Goal: Task Accomplishment & Management: Manage account settings

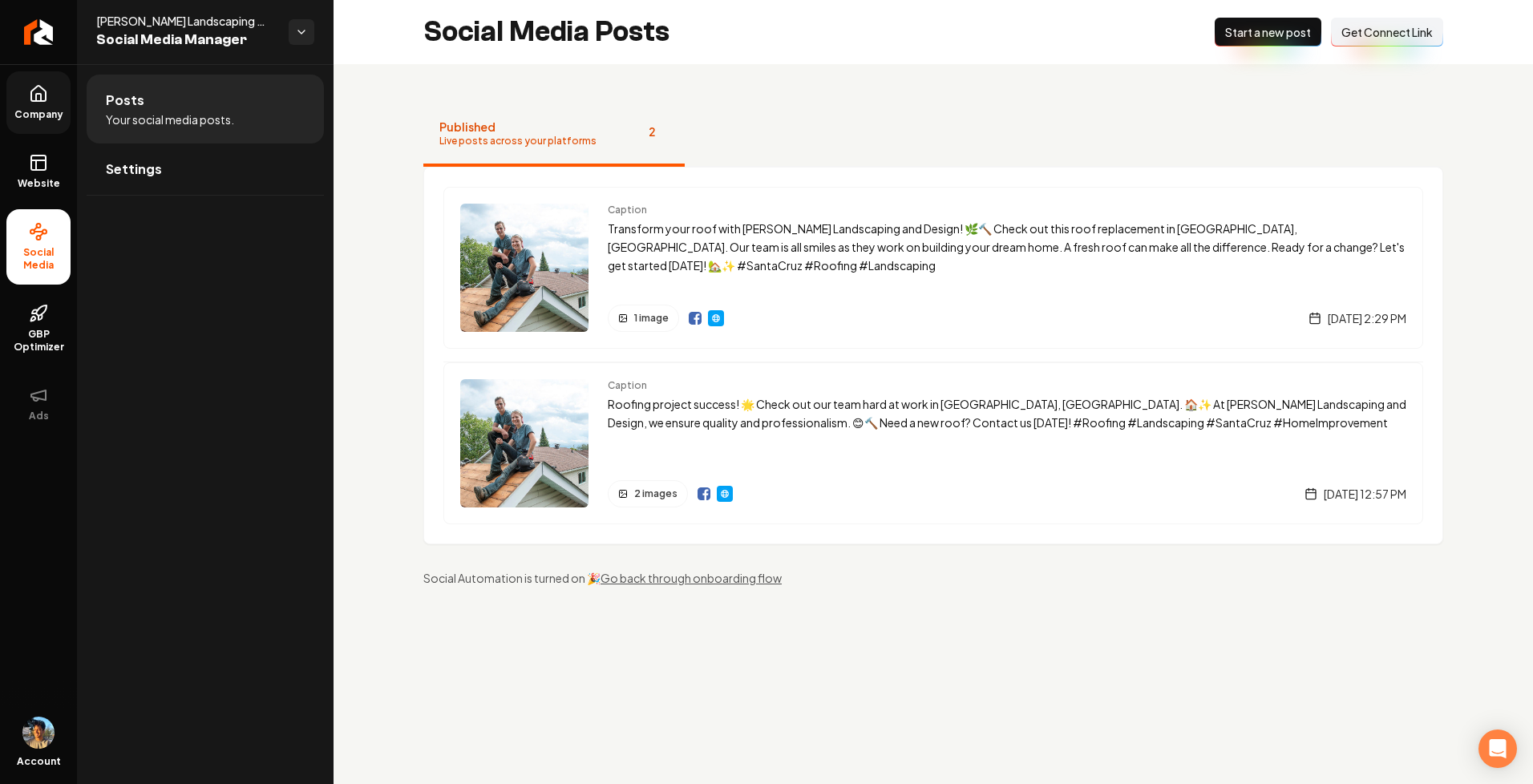
click at [39, 109] on span "Company" at bounding box center [39, 114] width 62 height 13
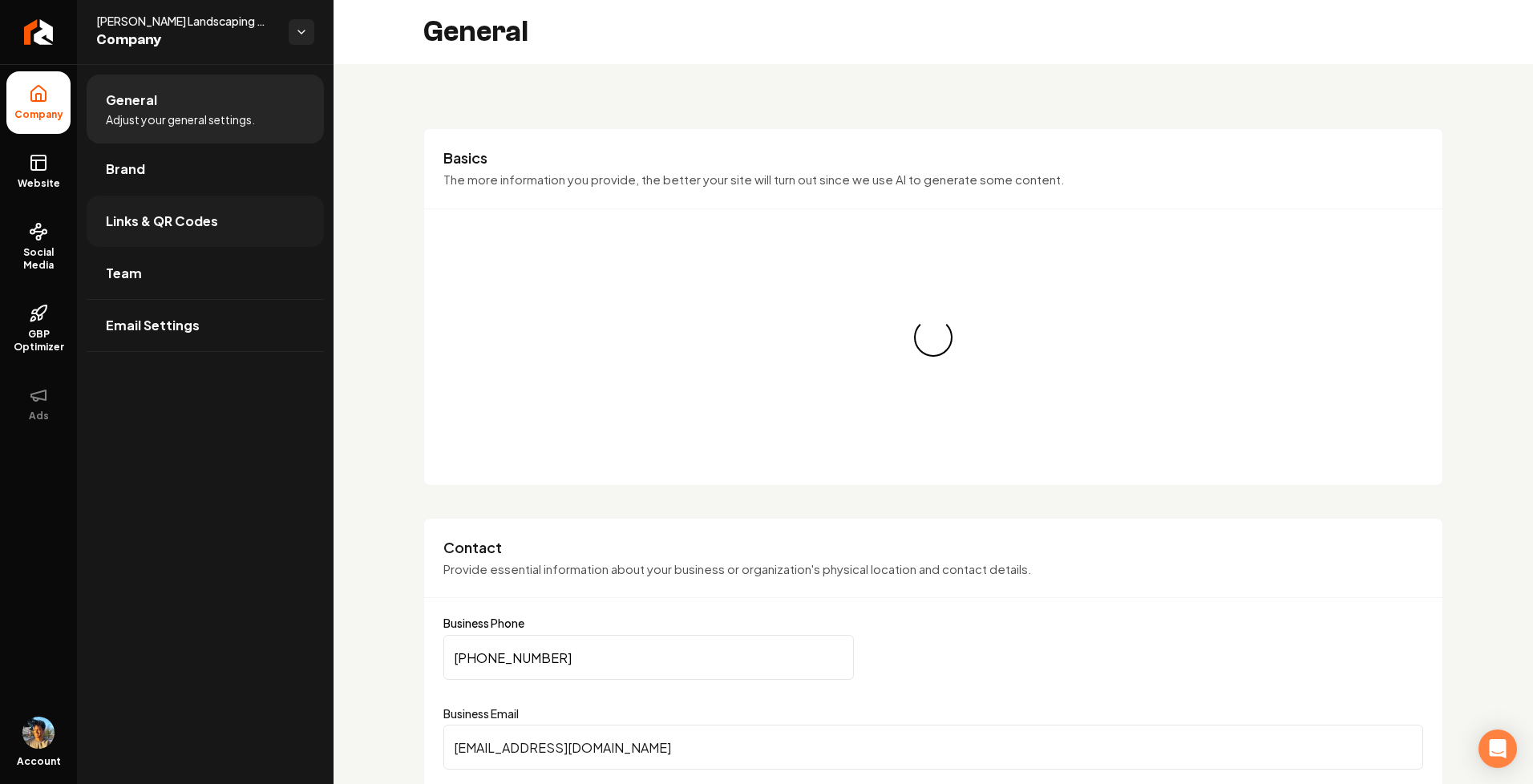
click at [194, 224] on span "Links & QR Codes" at bounding box center [162, 221] width 112 height 19
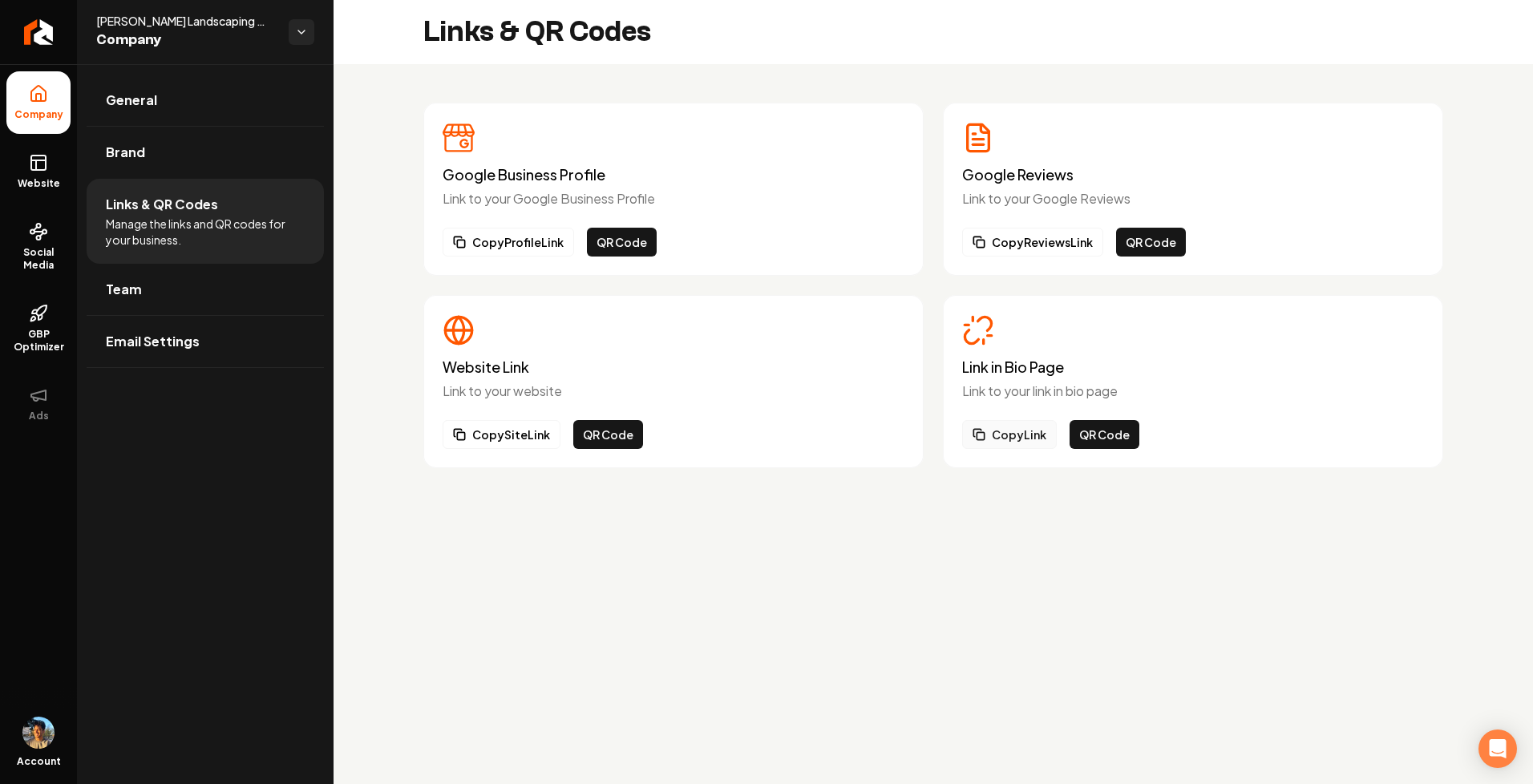
click at [1014, 435] on button "Copy Link" at bounding box center [1009, 434] width 95 height 29
click at [1097, 433] on button "QR Code" at bounding box center [1104, 434] width 70 height 29
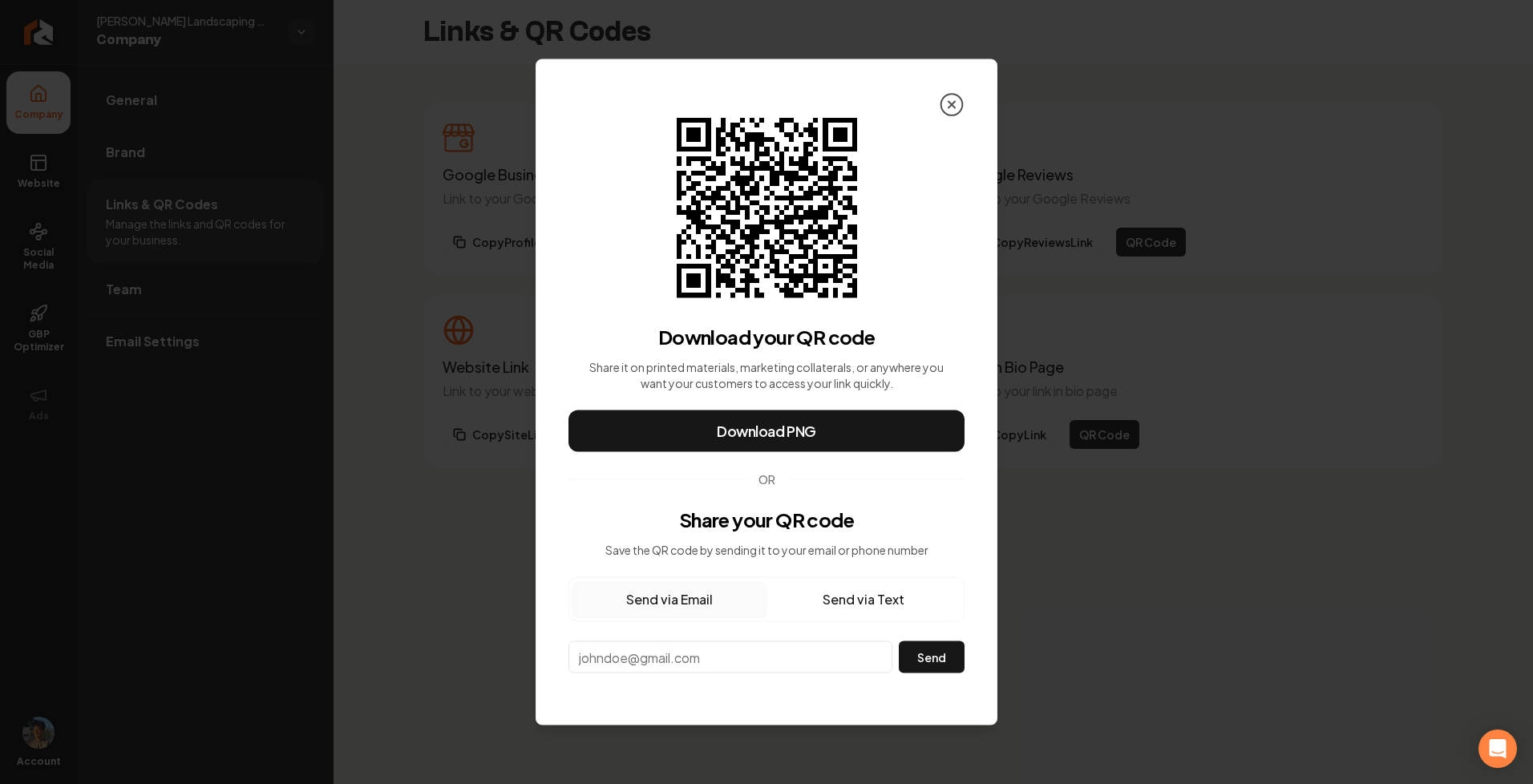
click at [954, 102] on icon at bounding box center [951, 105] width 7 height 7
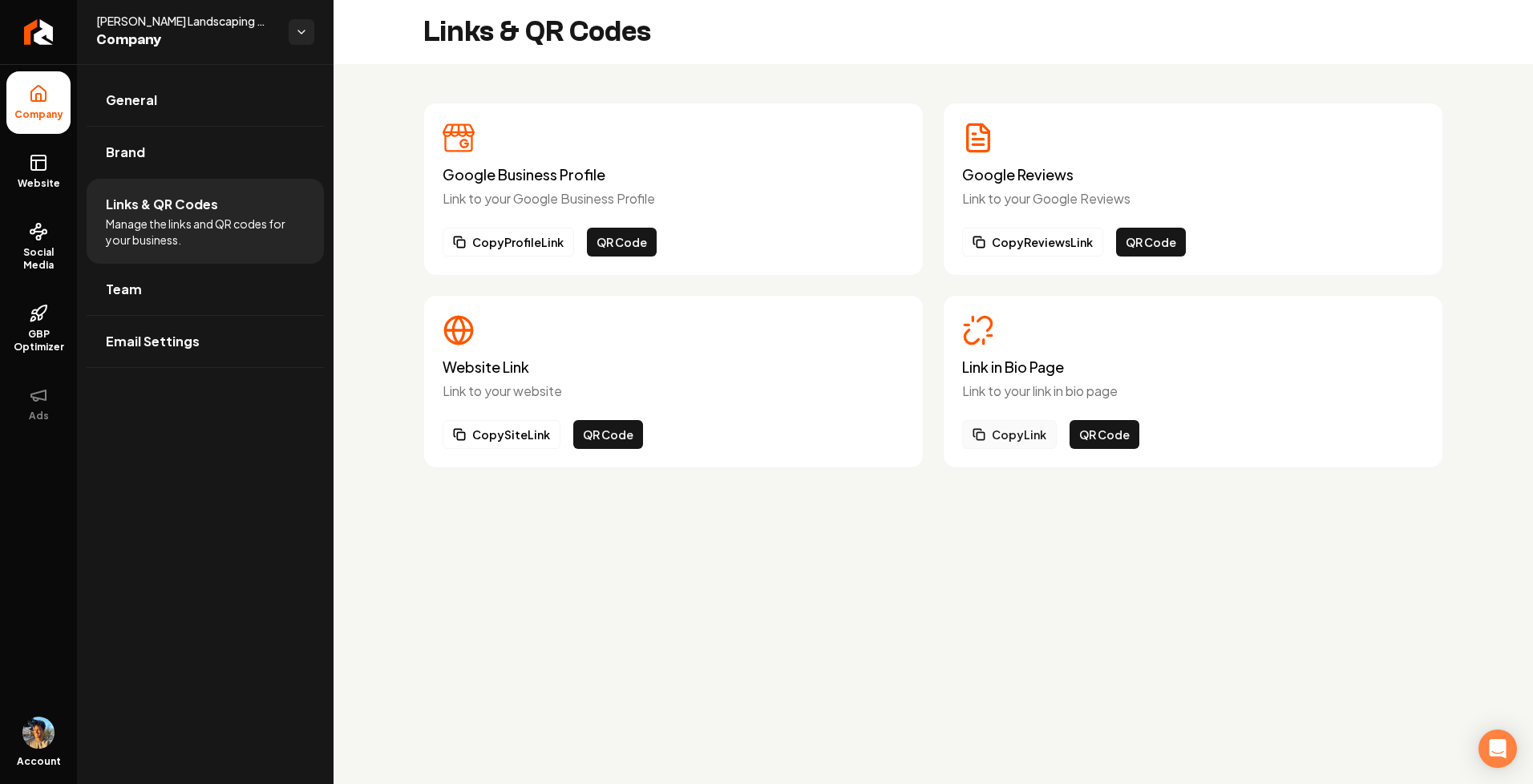
click at [1004, 432] on button "Copy Link" at bounding box center [1009, 434] width 95 height 29
click at [35, 183] on span "Website" at bounding box center [39, 183] width 55 height 13
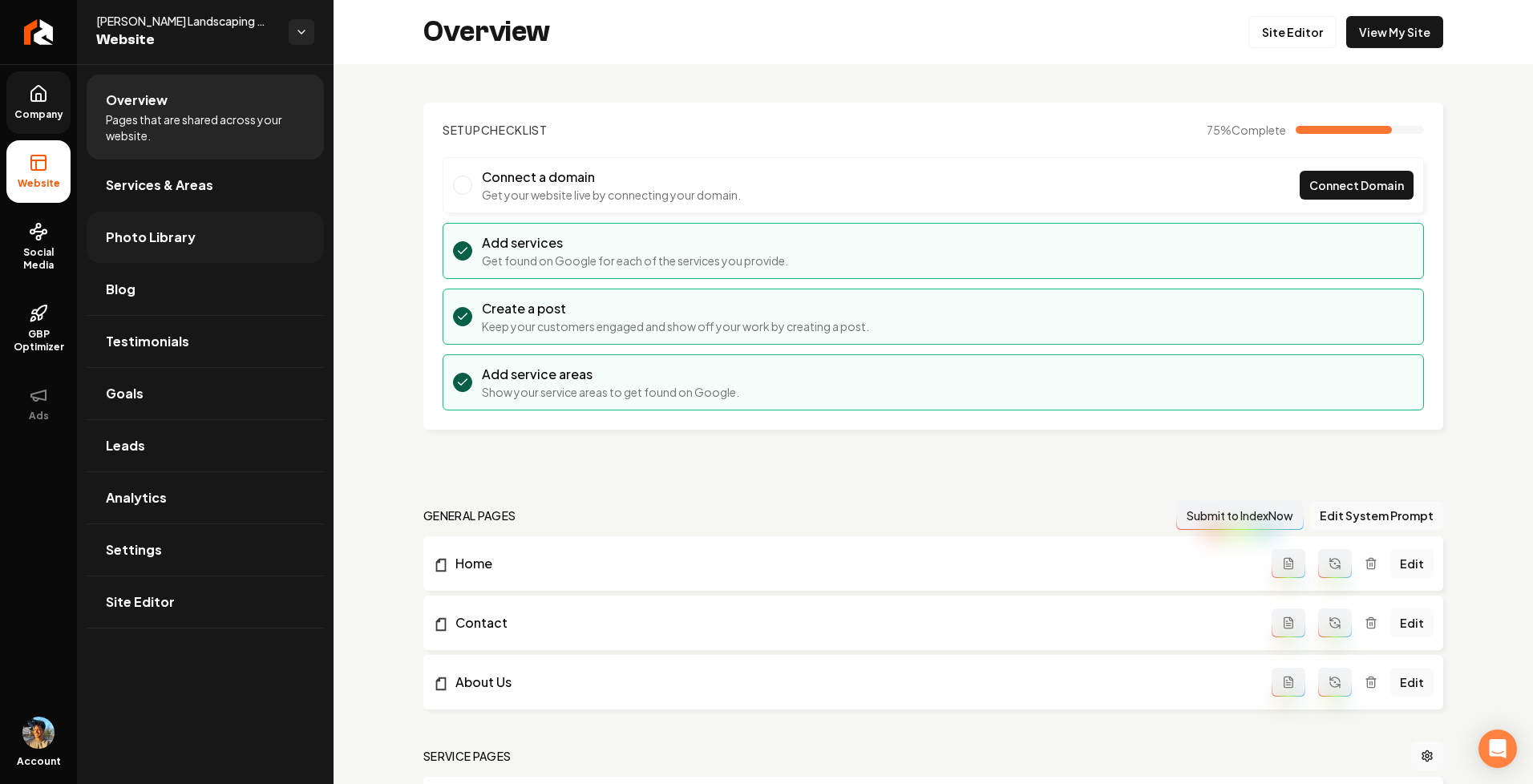
click at [155, 234] on span "Photo Library" at bounding box center [150, 237] width 90 height 19
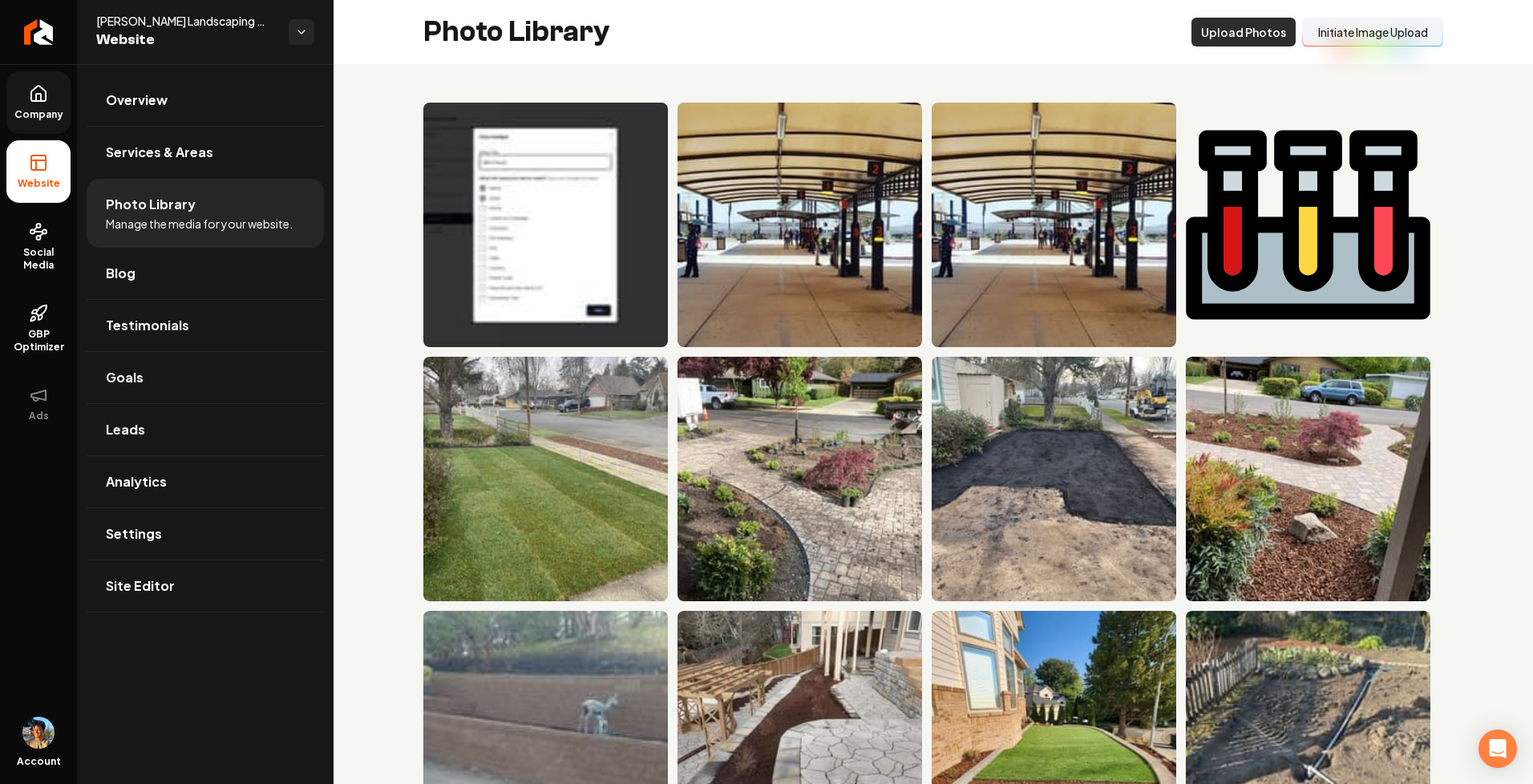
click at [1267, 30] on button "Upload Photos" at bounding box center [1244, 32] width 105 height 29
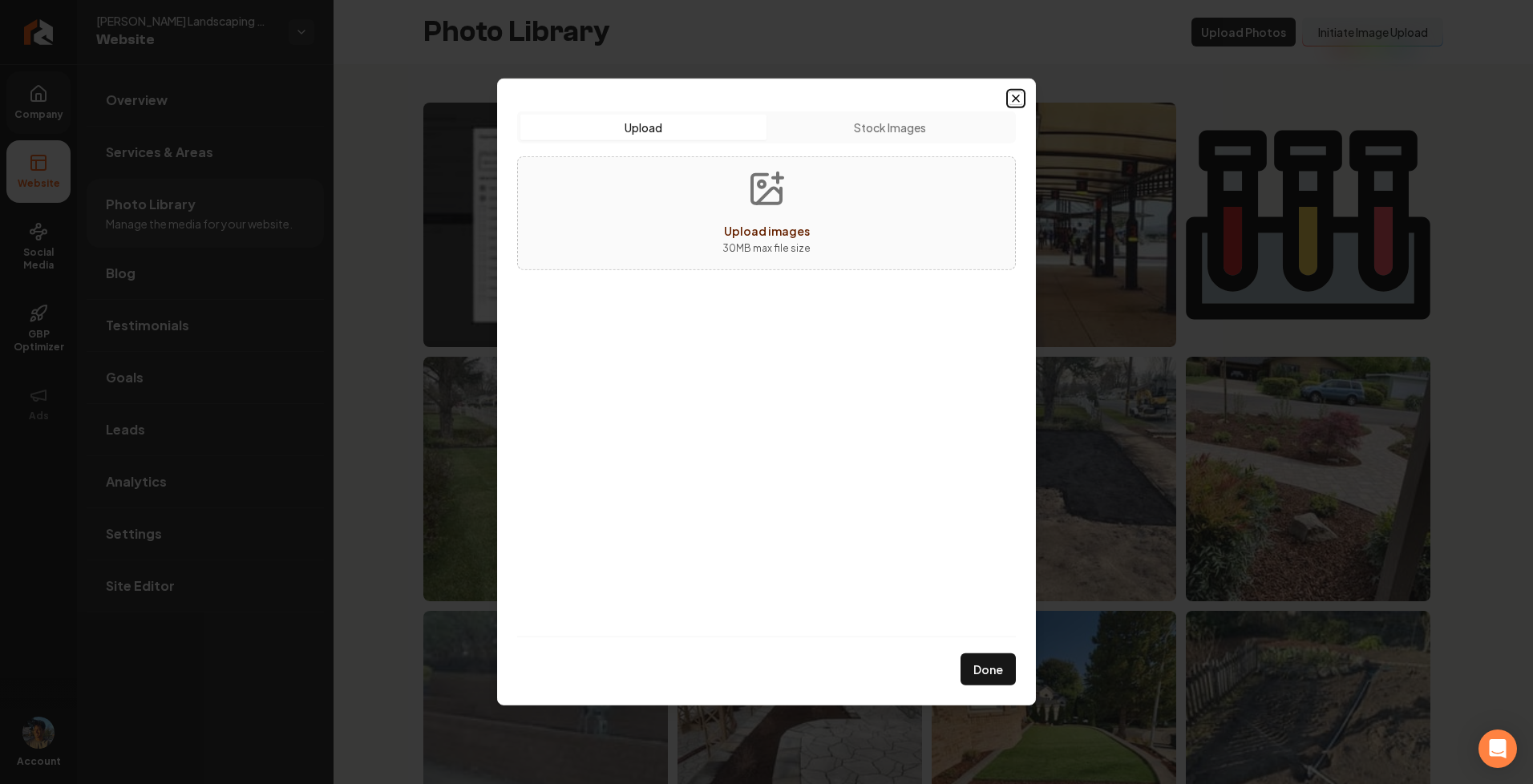
click at [1010, 98] on icon "button" at bounding box center [1015, 98] width 13 height 13
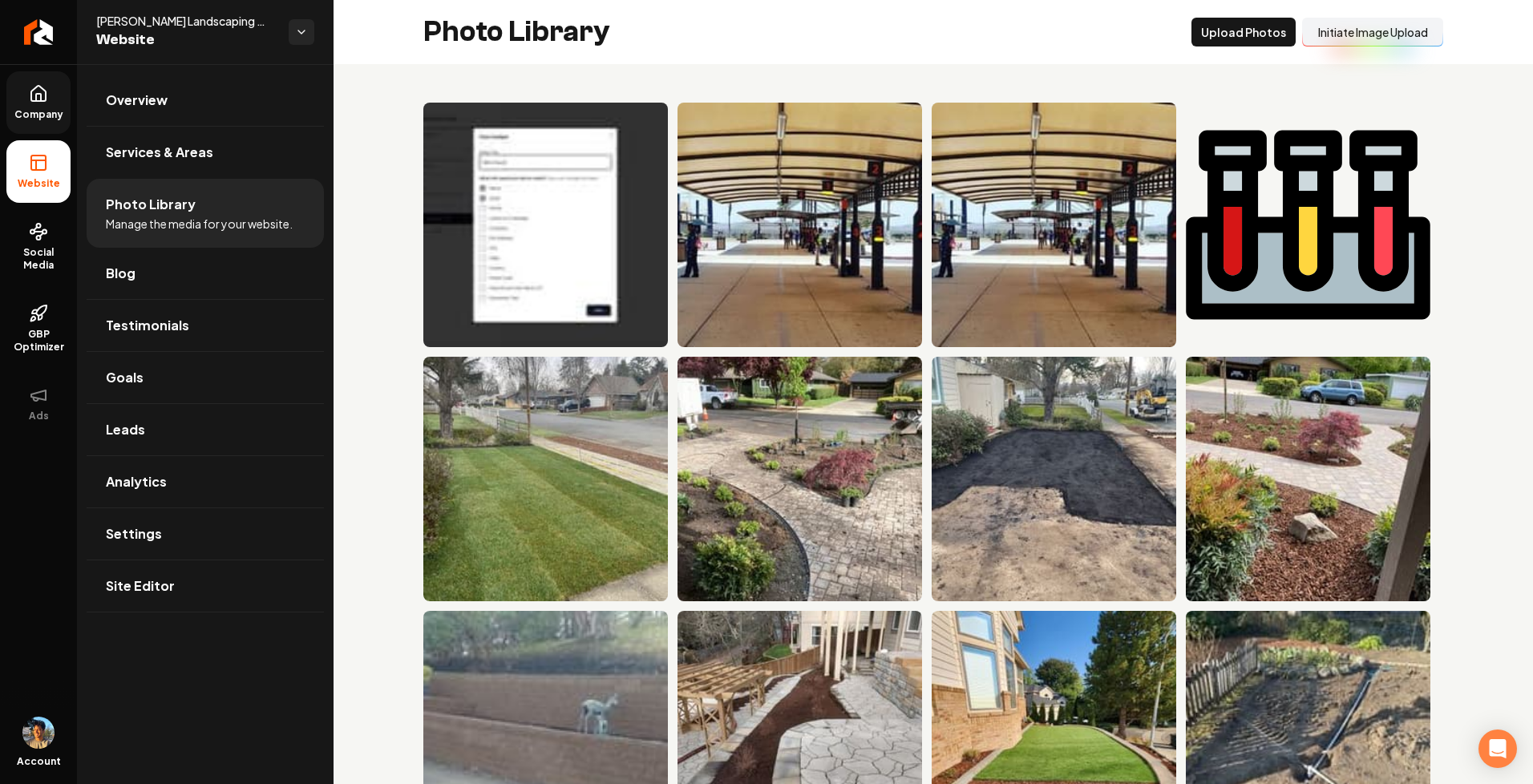
click at [1407, 38] on button "Initiate Image Upload" at bounding box center [1373, 32] width 142 height 29
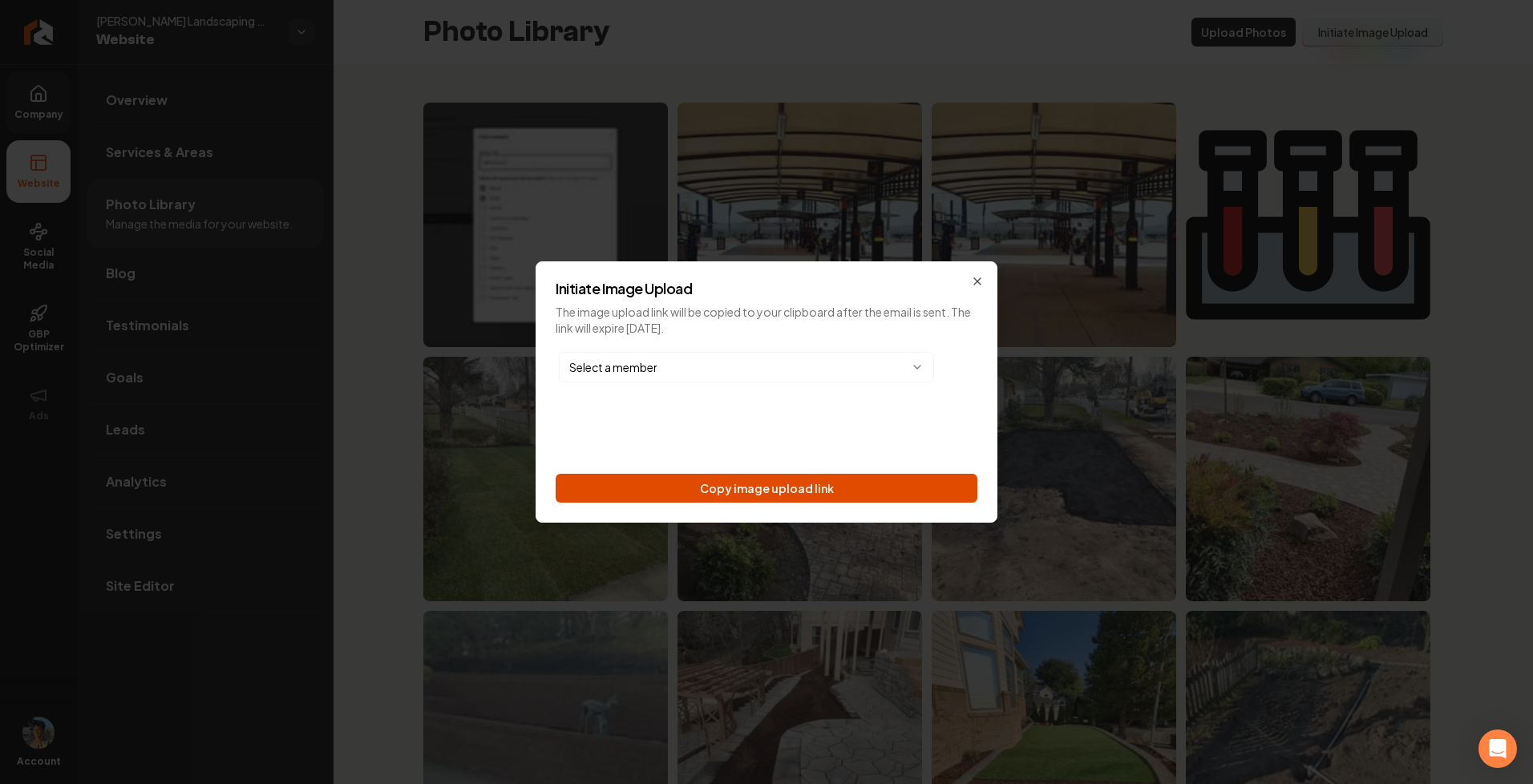
click at [744, 487] on button "Copy image upload link" at bounding box center [766, 488] width 422 height 29
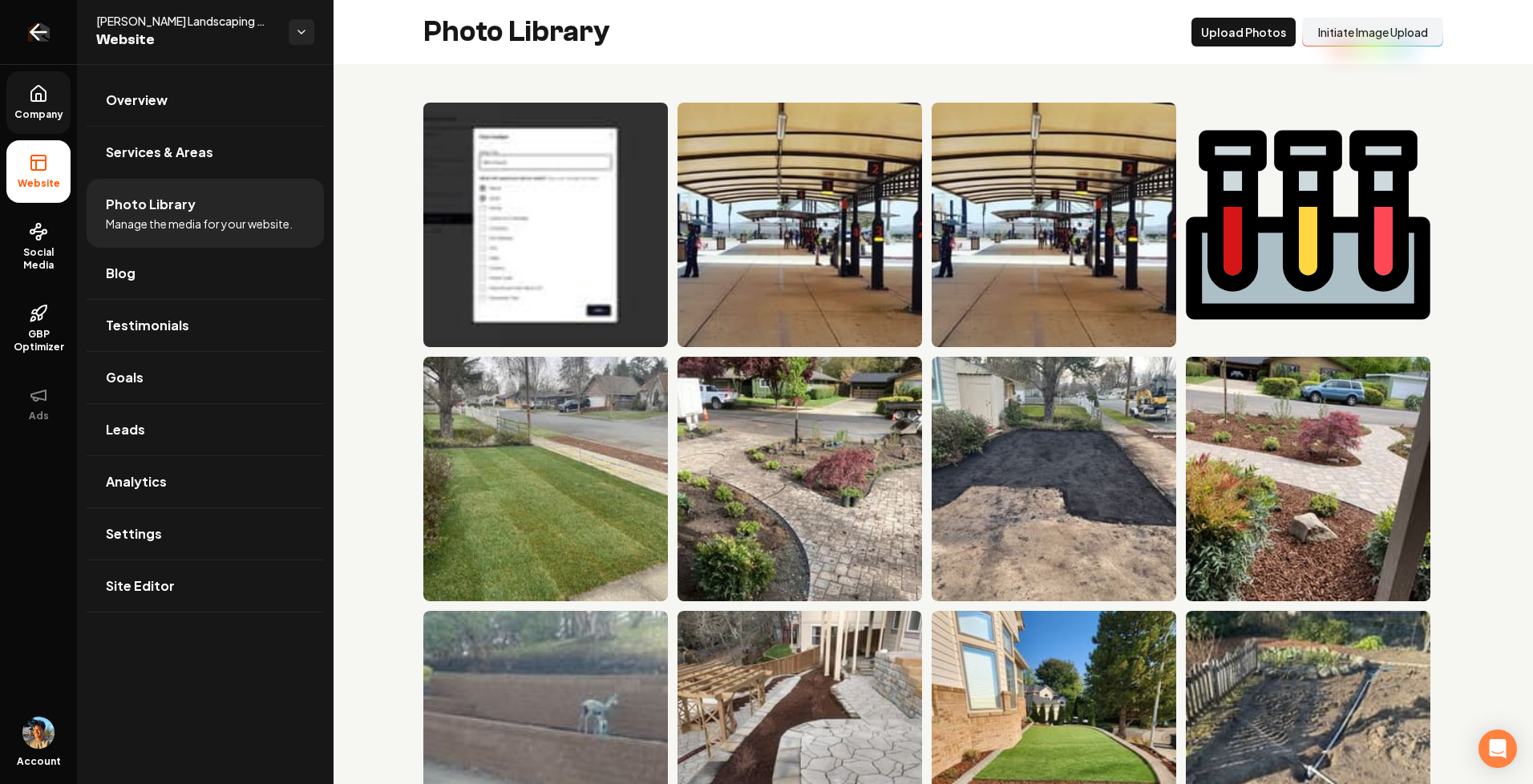
click at [38, 32] on icon "Return to dashboard" at bounding box center [39, 32] width 16 height 0
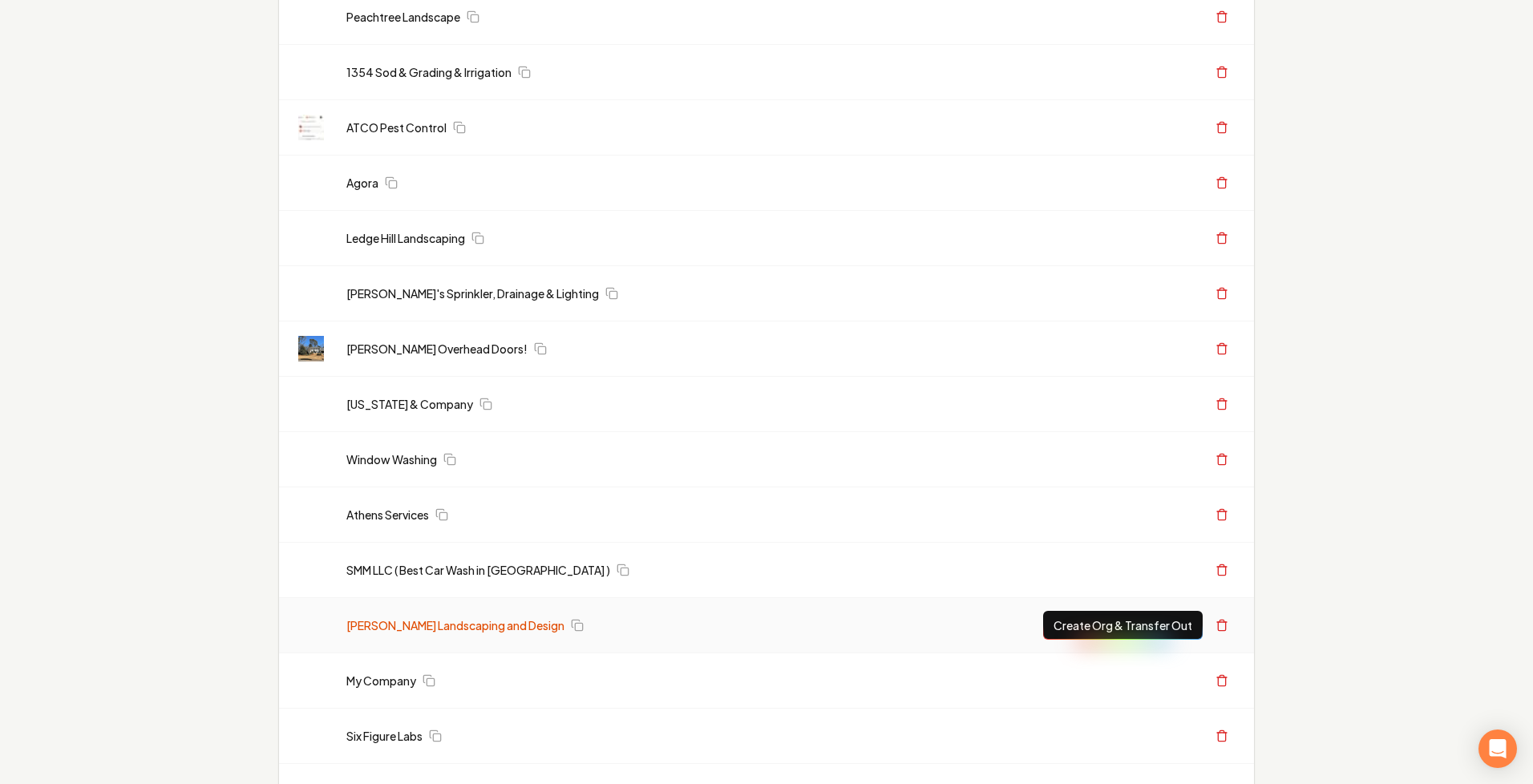
scroll to position [1250, 0]
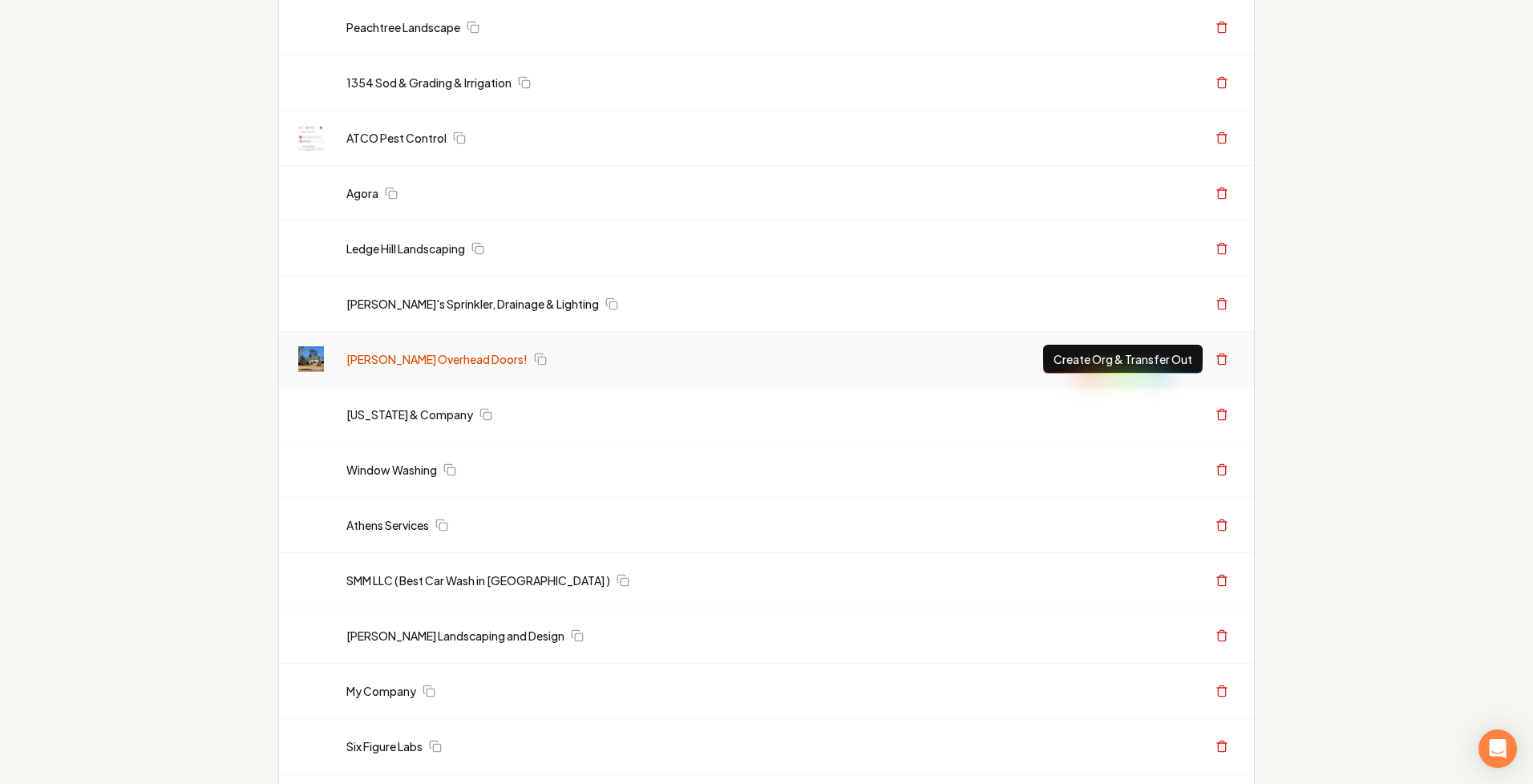
click at [403, 363] on link "Perry's Overhead Doors!" at bounding box center [436, 359] width 181 height 16
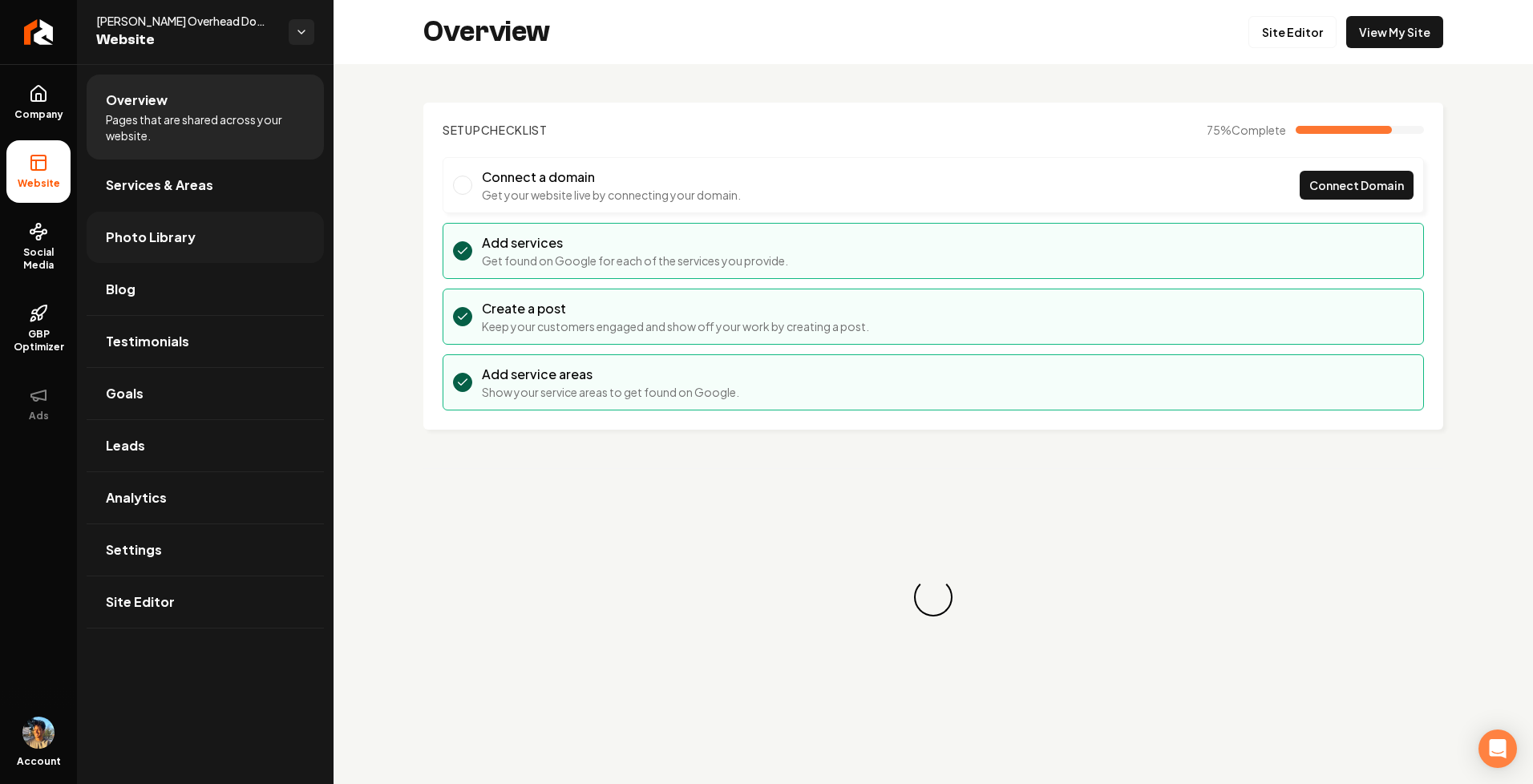
click at [217, 232] on link "Photo Library" at bounding box center [205, 236] width 238 height 51
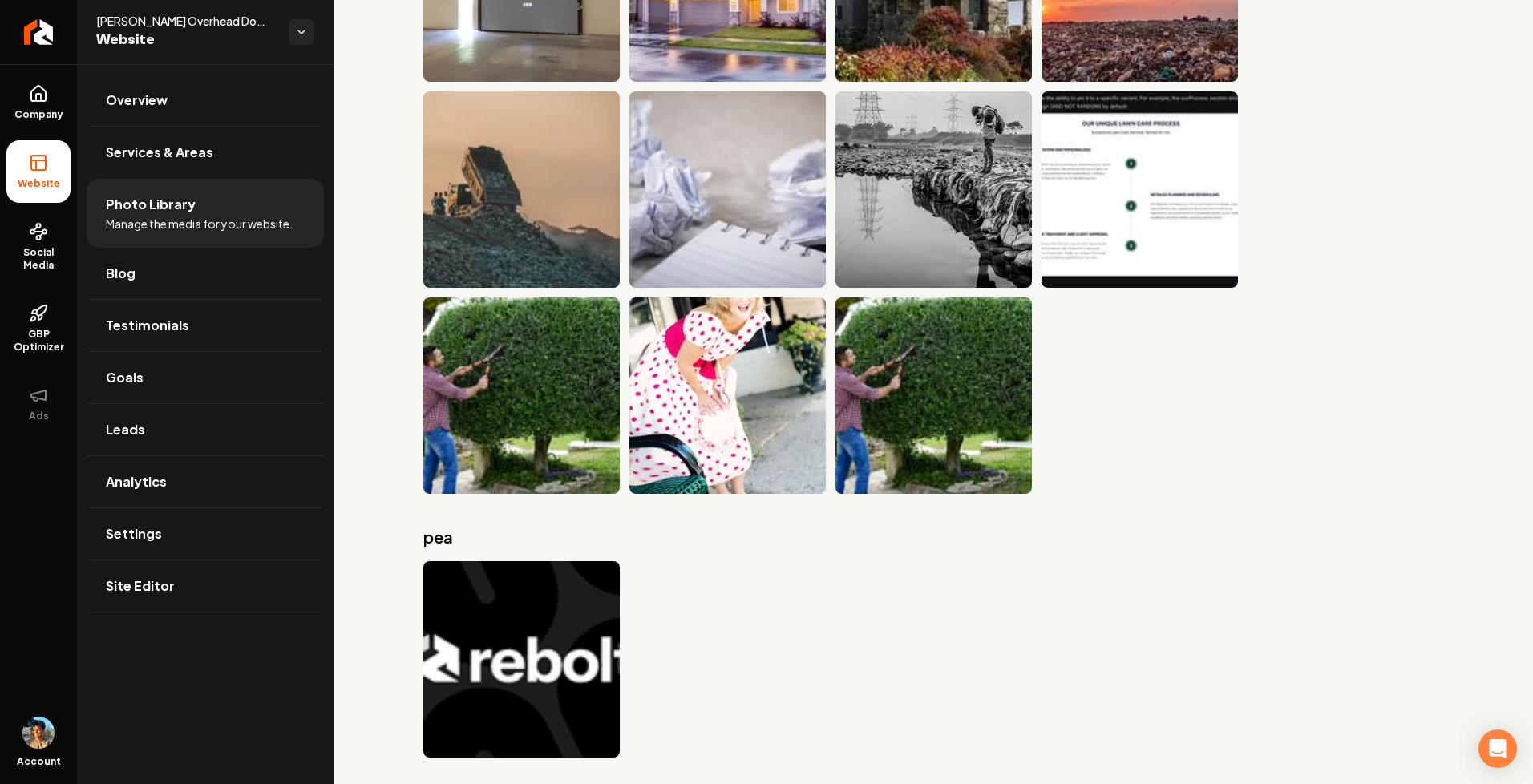
scroll to position [1912, 0]
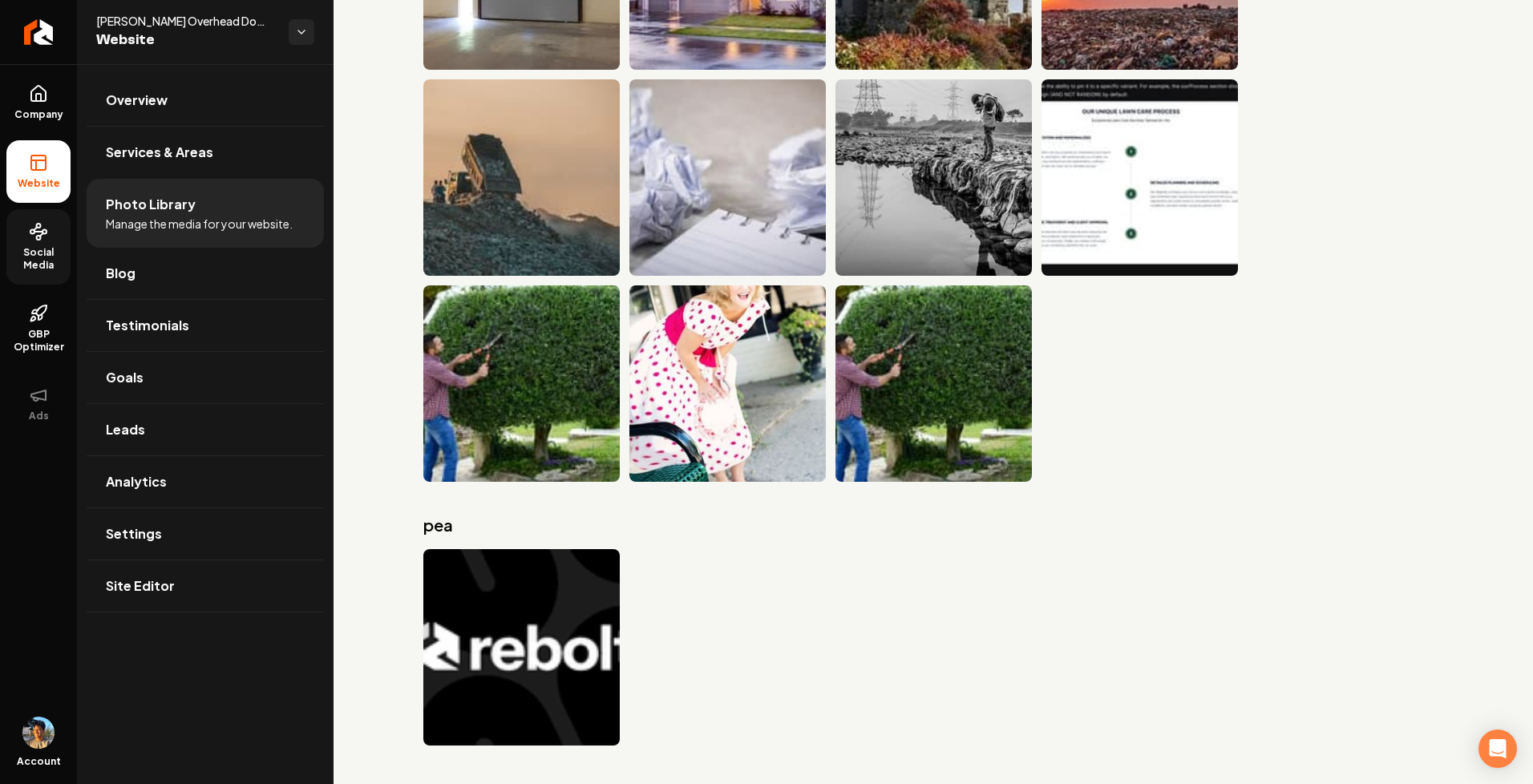
click at [46, 255] on span "Social Media" at bounding box center [39, 259] width 64 height 25
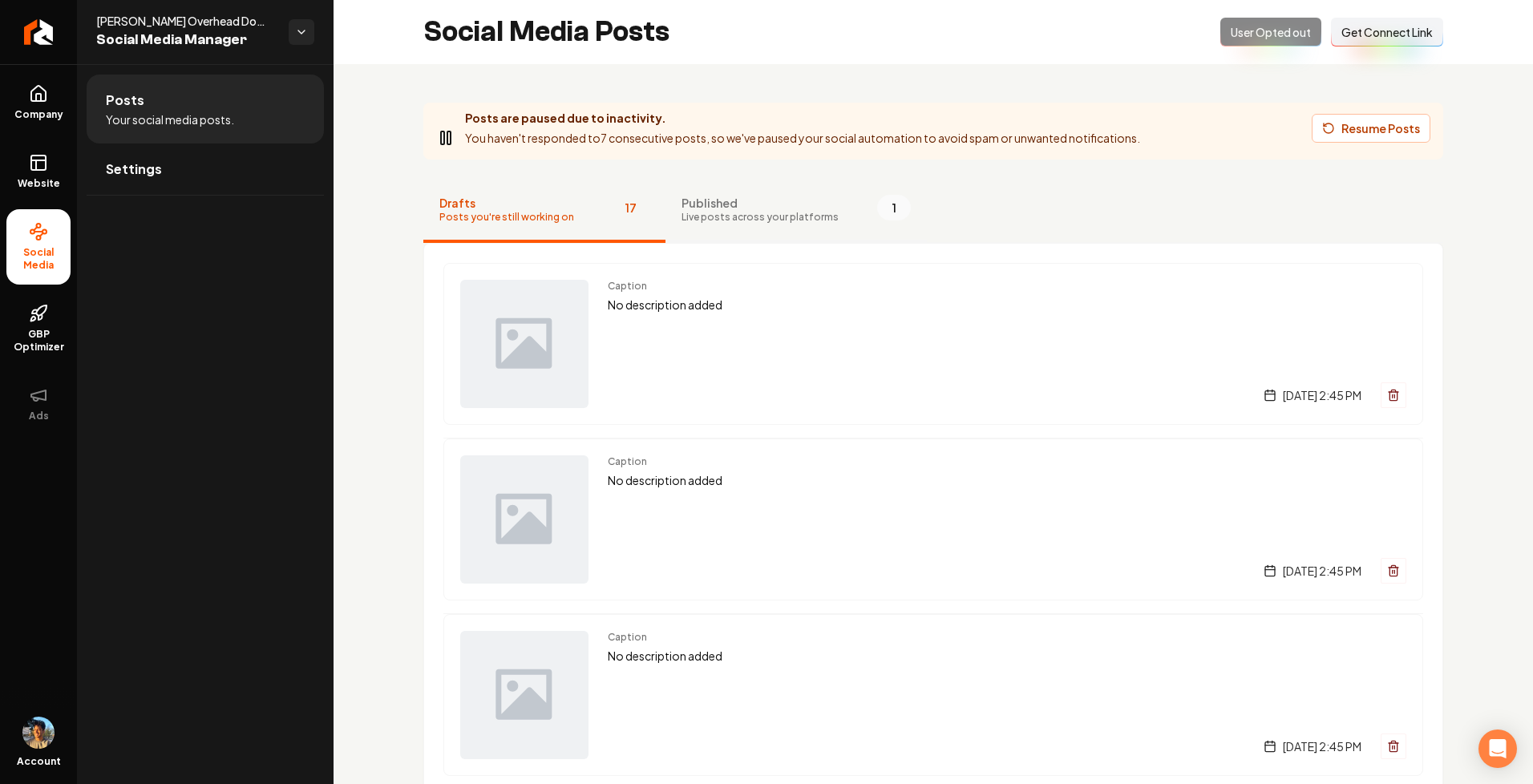
click at [723, 215] on span "Live posts across your platforms" at bounding box center [760, 217] width 157 height 13
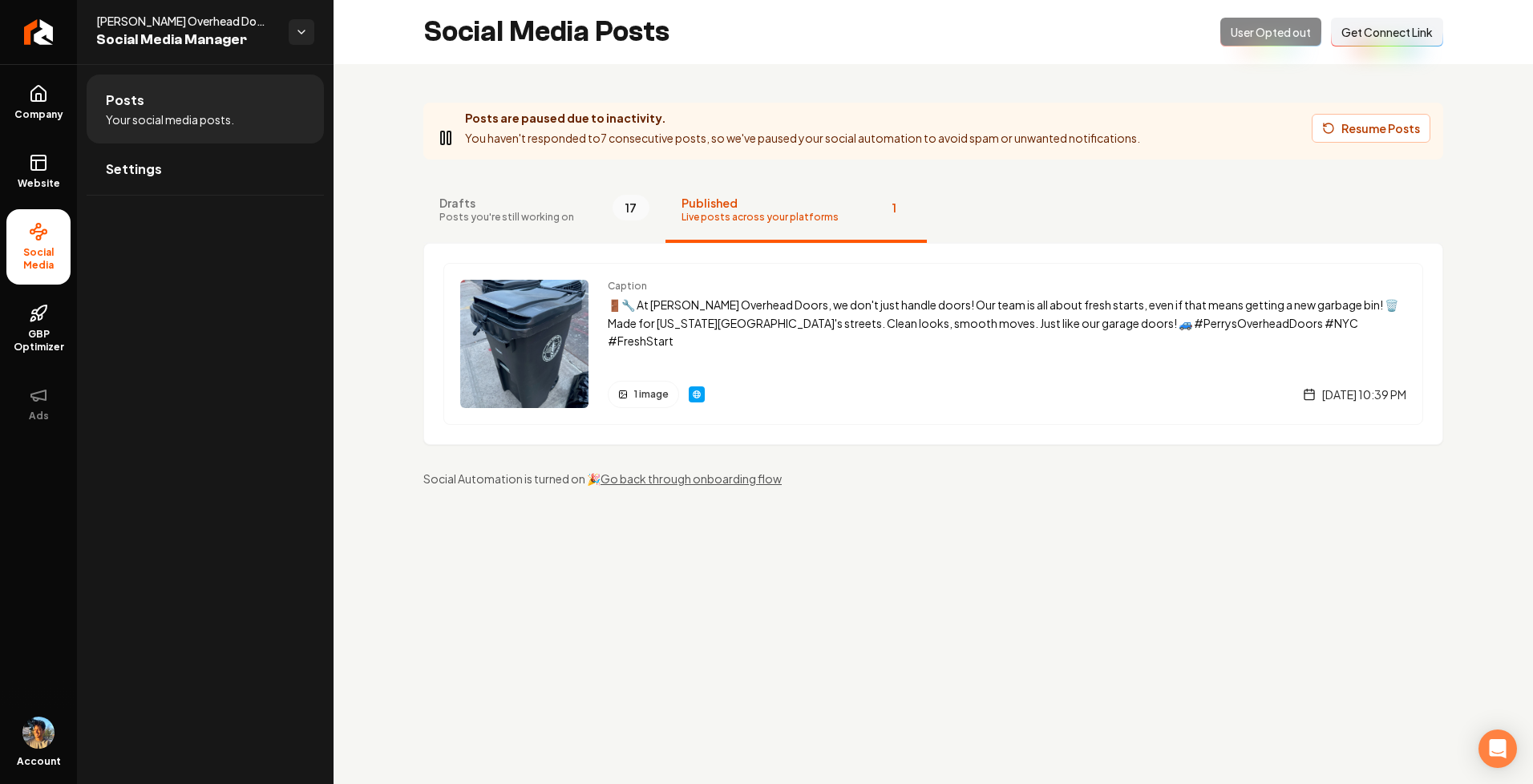
click at [688, 320] on p "🚪🔧 At Perry's Overhead Doors, we don't just handle doors! Our team is all about…" at bounding box center [1007, 323] width 799 height 54
click at [1102, 298] on p "🚪🔧 At Perry's Overhead Doors, we don't just handle doors! Our team is all about…" at bounding box center [1007, 323] width 799 height 54
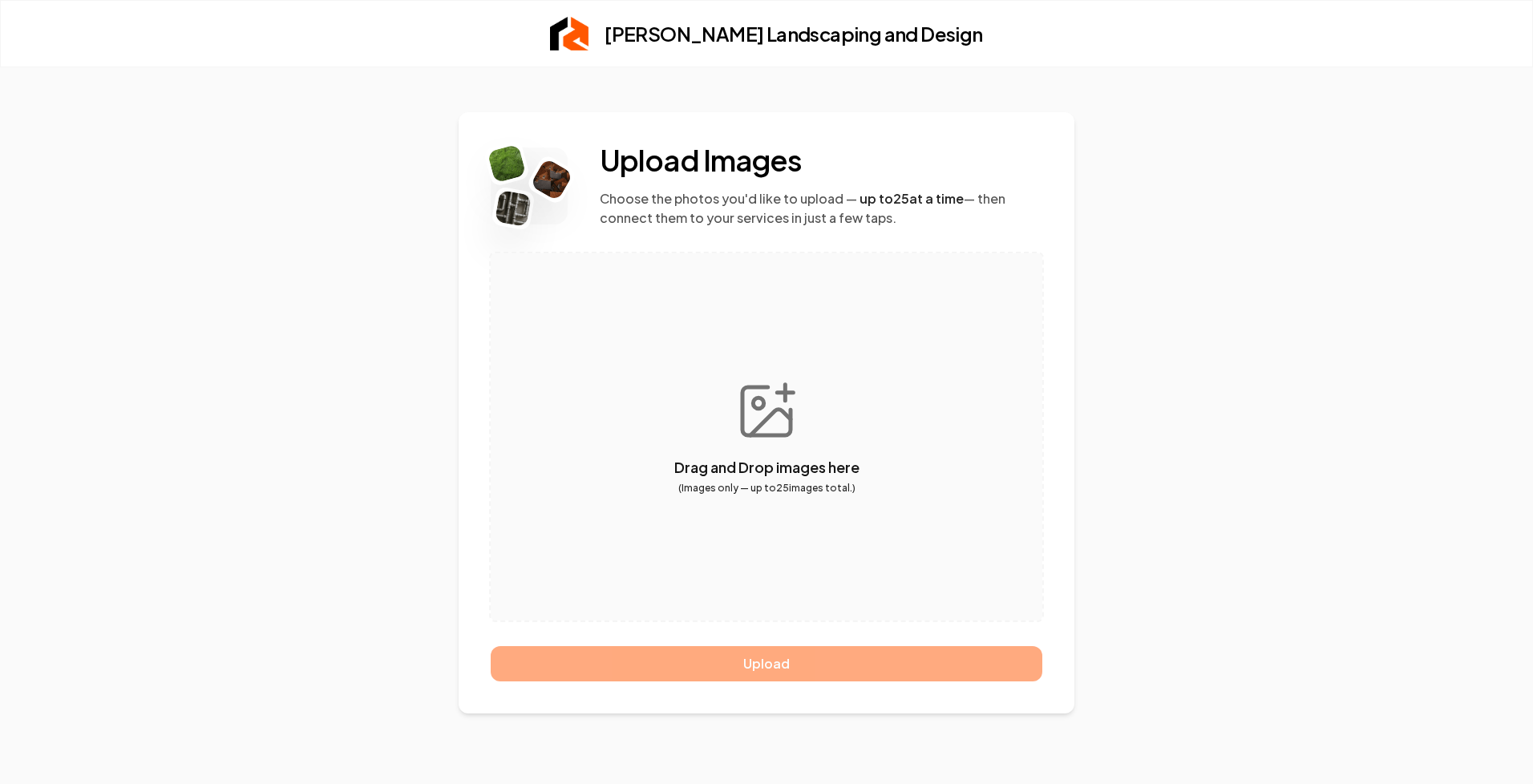
click at [749, 496] on button "button" at bounding box center [766, 436] width 552 height 367
click at [753, 557] on button "button" at bounding box center [766, 436] width 552 height 367
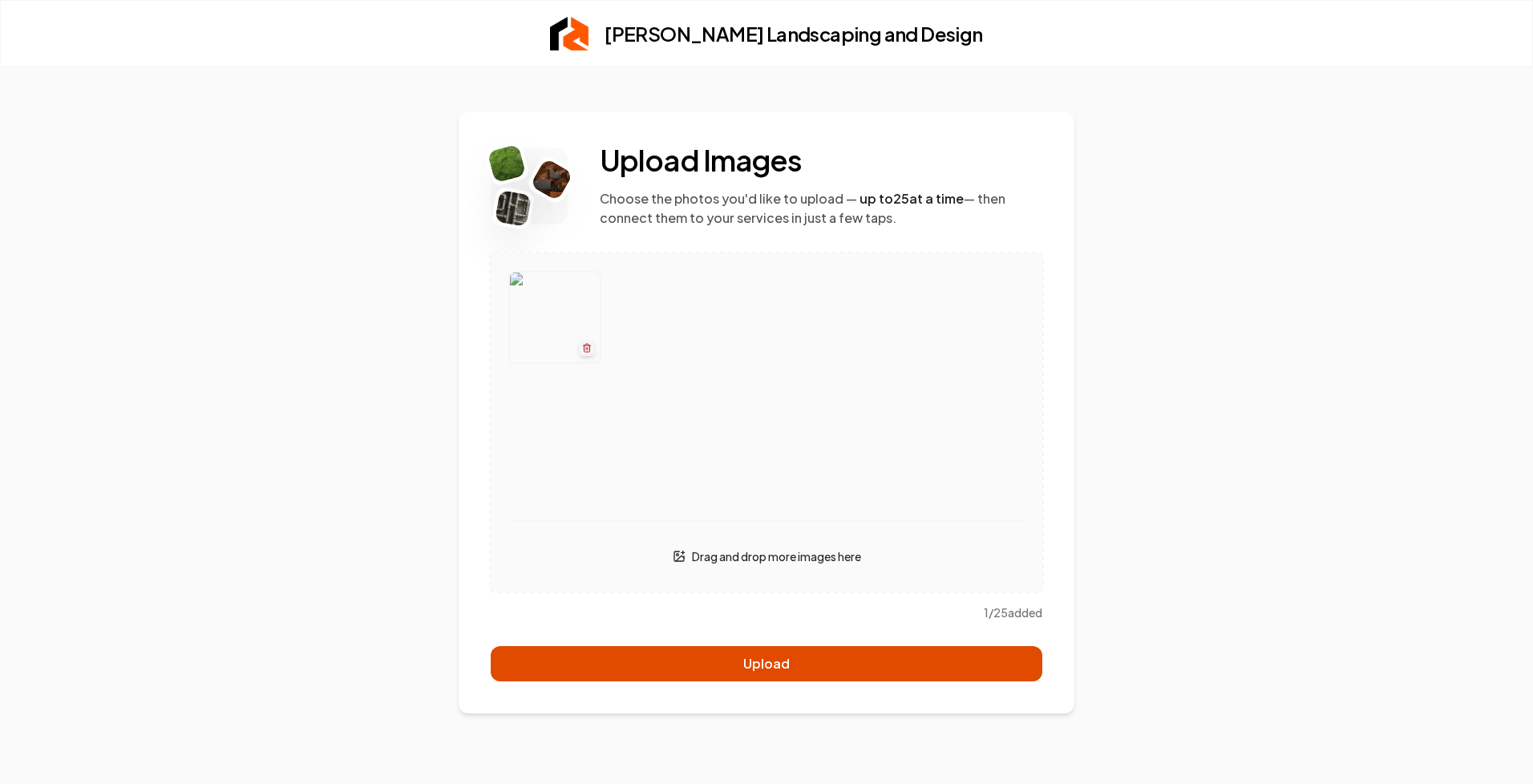
click at [689, 670] on button "Upload" at bounding box center [766, 664] width 552 height 35
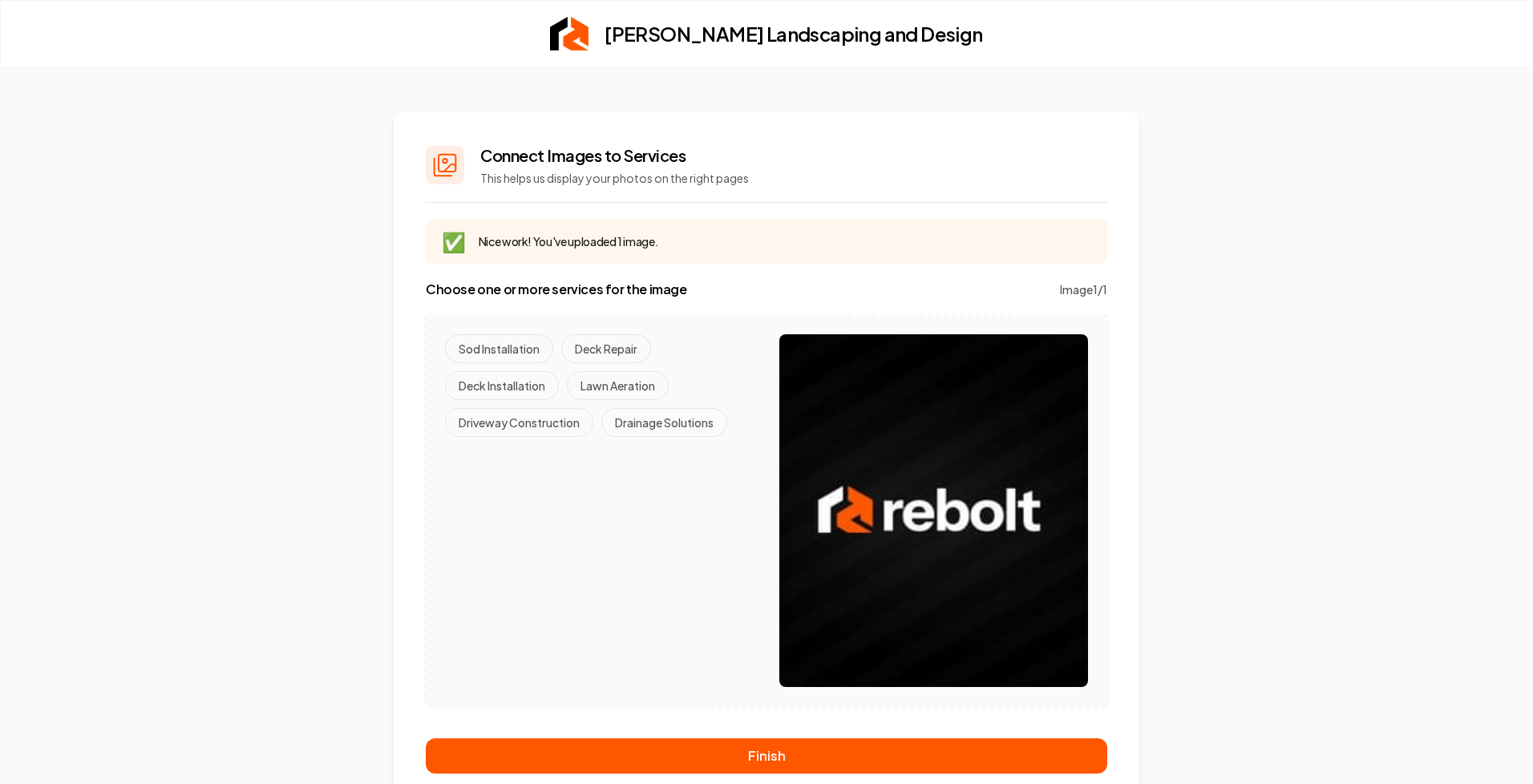
scroll to position [21, 0]
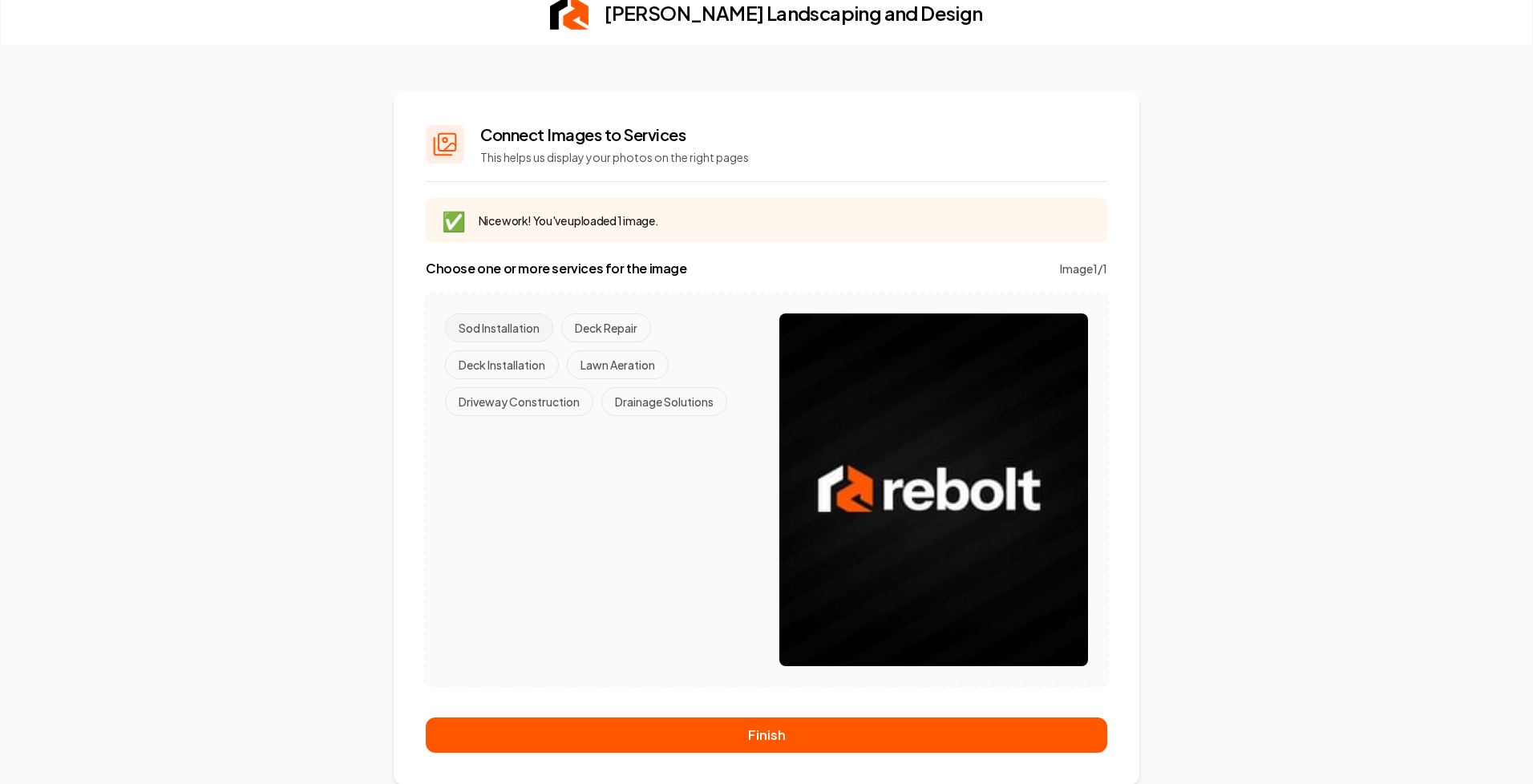
click at [532, 327] on button "Sod Installation" at bounding box center [499, 328] width 109 height 29
click at [527, 327] on button "Sod Installation" at bounding box center [499, 328] width 109 height 29
drag, startPoint x: 486, startPoint y: 137, endPoint x: 767, endPoint y: 148, distance: 281.2
click at [767, 148] on div "Connect Images to Services This helps us display your photos on the right pages" at bounding box center [766, 152] width 682 height 58
drag, startPoint x: 477, startPoint y: 126, endPoint x: 774, endPoint y: 155, distance: 298.4
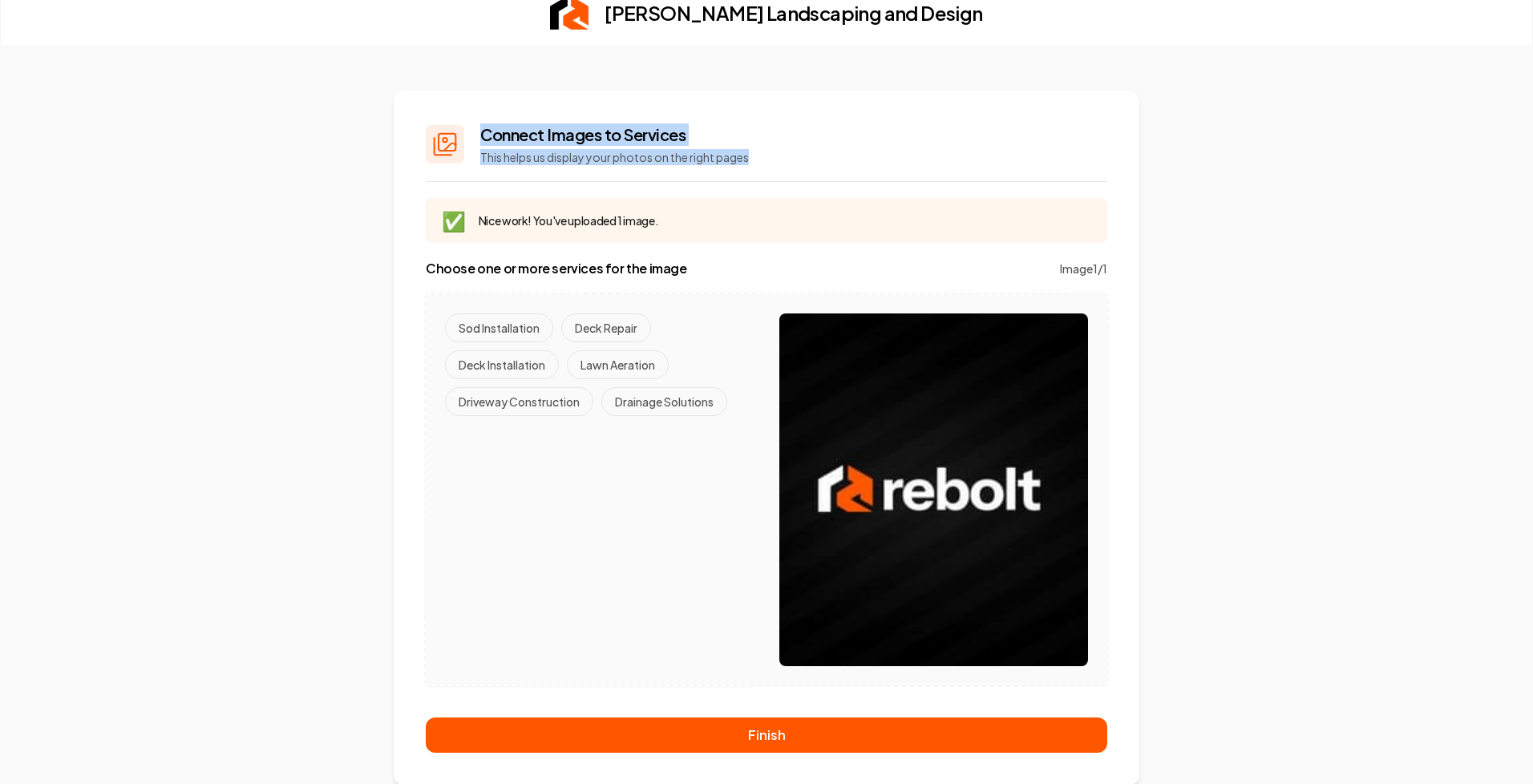
click at [774, 154] on div "Connect Images to Services This helps us display your photos on the right pages" at bounding box center [766, 152] width 682 height 58
click at [656, 153] on p "This helps us display your photos on the right pages" at bounding box center [614, 157] width 269 height 16
